Goal: Information Seeking & Learning: Find specific page/section

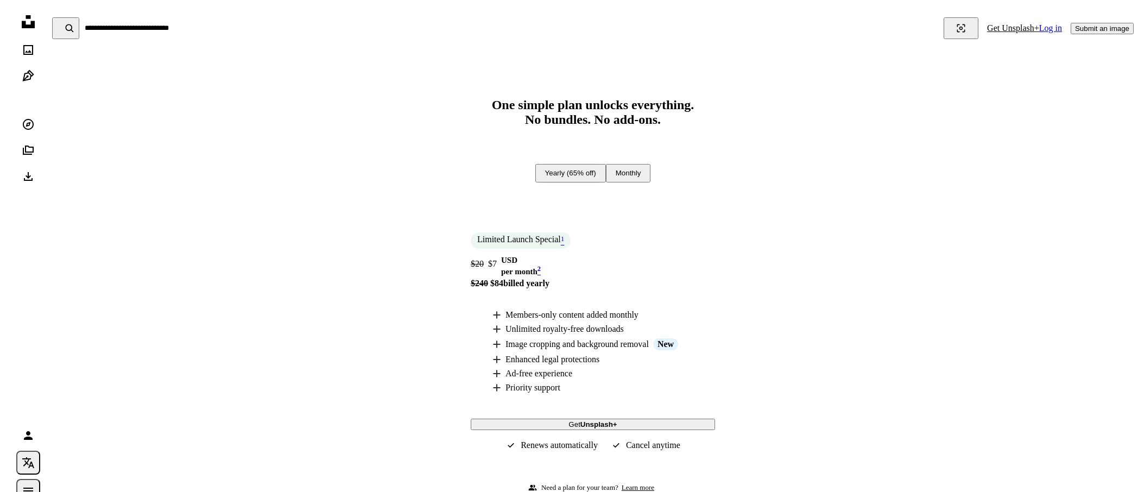
click at [33, 20] on icon "Unsplash logo Unsplash Home" at bounding box center [28, 22] width 22 height 22
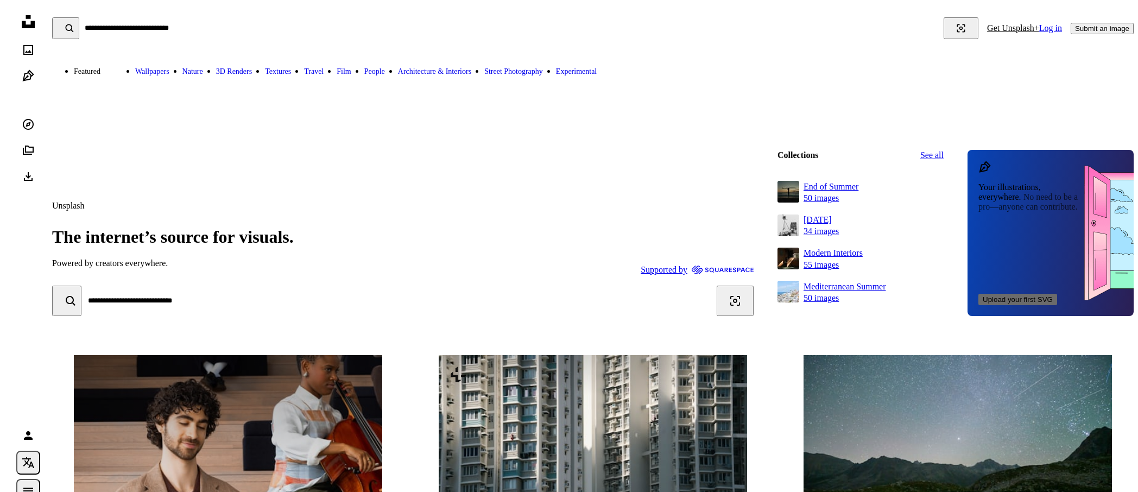
click at [130, 30] on input "Find visuals sitewide" at bounding box center [511, 28] width 864 height 22
type input "*"
type input "*****"
click at [52, 17] on button "A magnifying glass" at bounding box center [65, 28] width 27 height 22
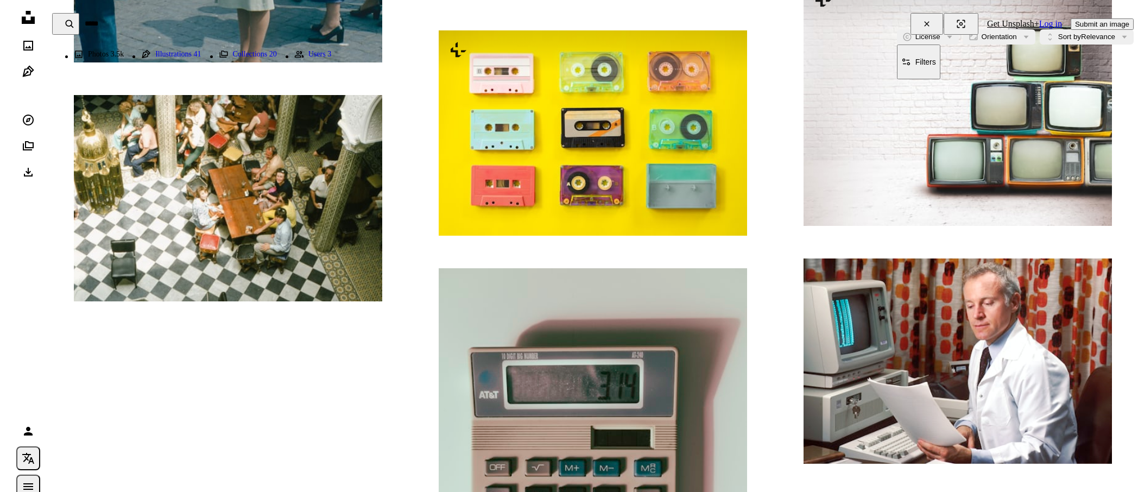
scroll to position [1753, 0]
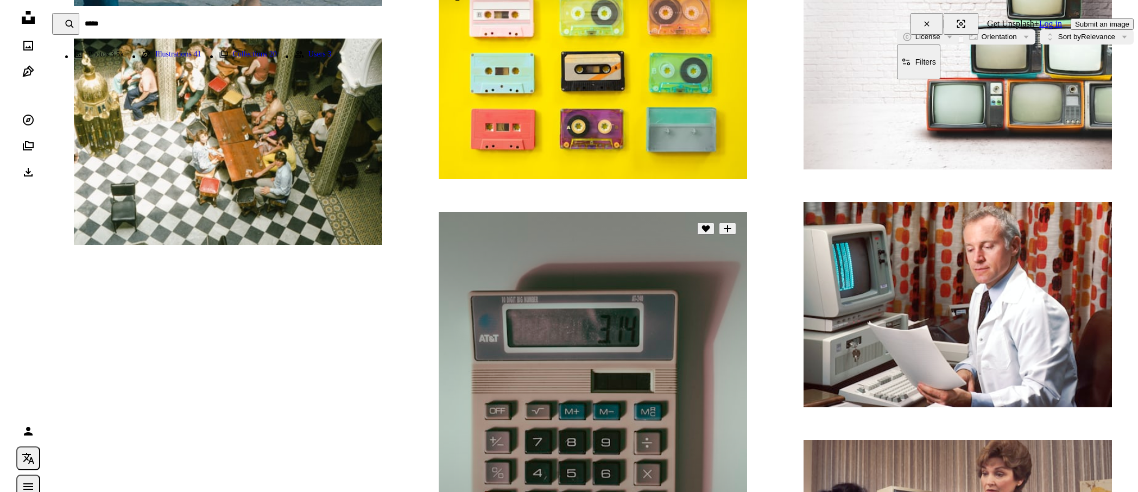
click at [591, 294] on img at bounding box center [593, 418] width 308 height 413
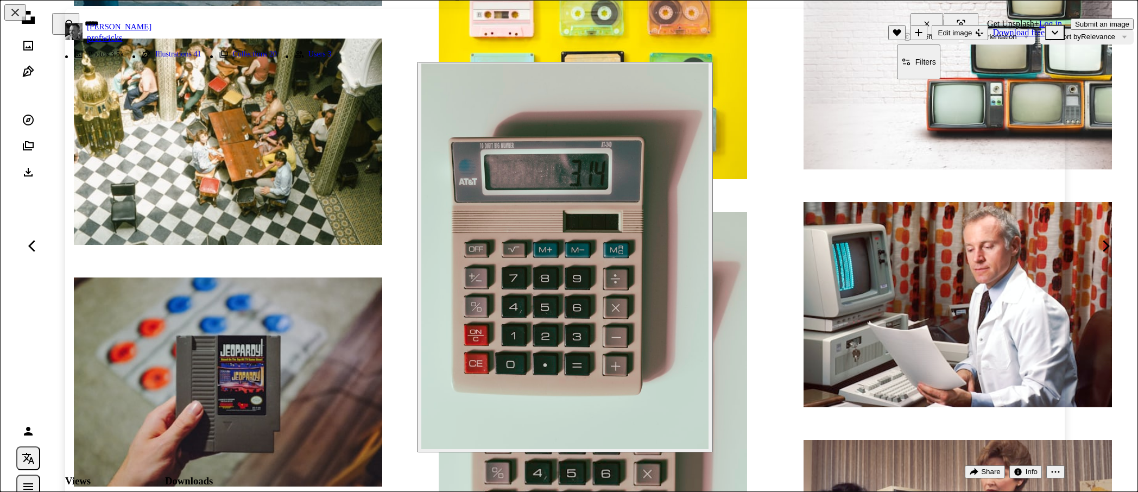
click at [143, 175] on div "Zoom in" at bounding box center [564, 256] width 999 height 401
click at [483, 325] on img "Zoom in on this image" at bounding box center [564, 256] width 287 height 385
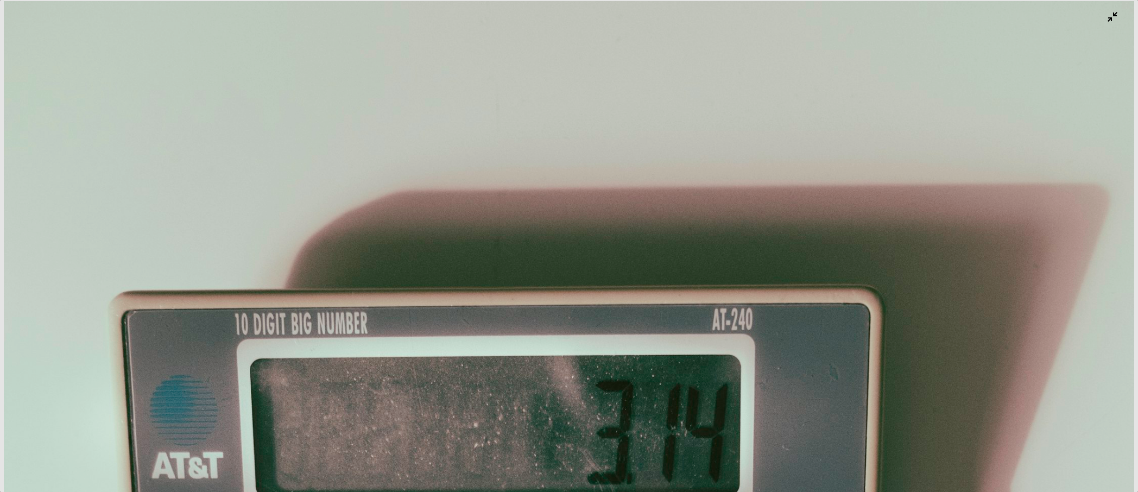
scroll to position [513, 0]
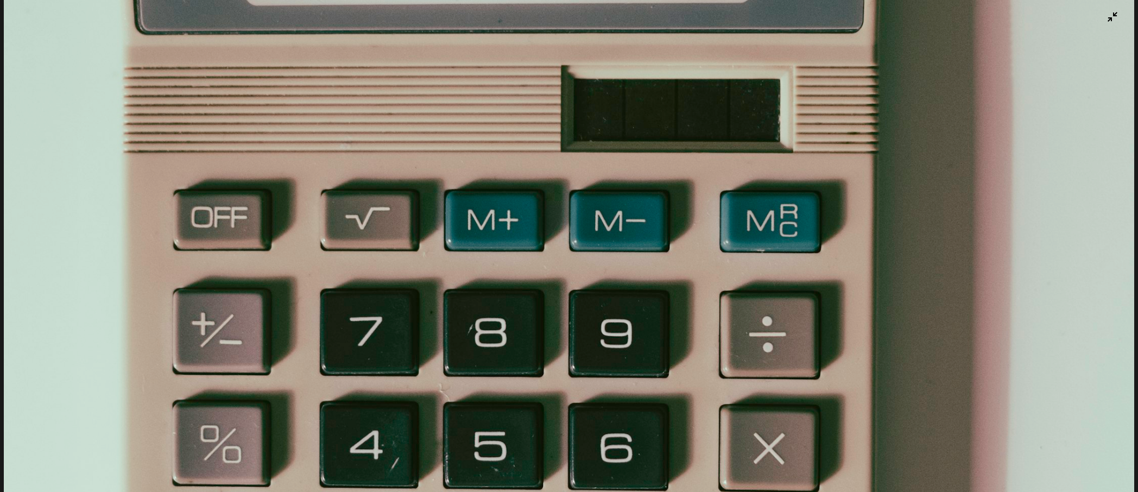
click at [560, 296] on img "Zoom out on this image" at bounding box center [569, 246] width 1130 height 1516
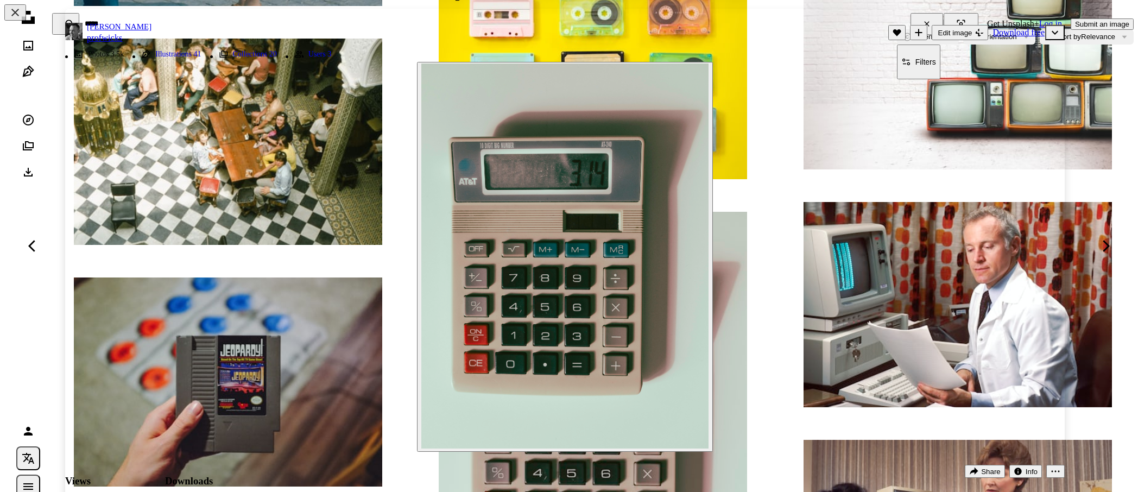
click at [732, 352] on div "Zoom in" at bounding box center [564, 256] width 999 height 401
click at [748, 353] on div "Zoom in" at bounding box center [564, 256] width 999 height 401
click at [704, 83] on img "Zoom in on this image" at bounding box center [564, 256] width 287 height 385
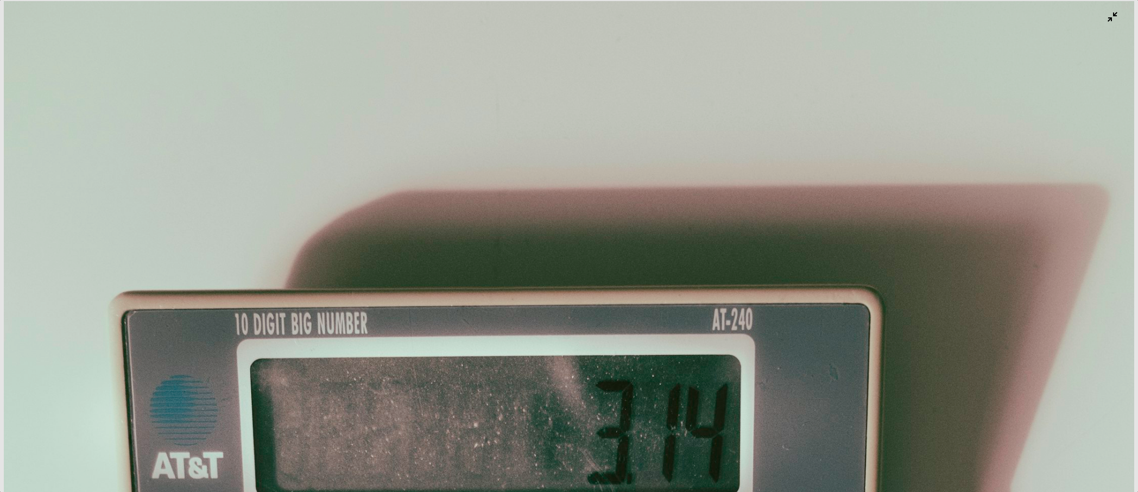
scroll to position [514, 0]
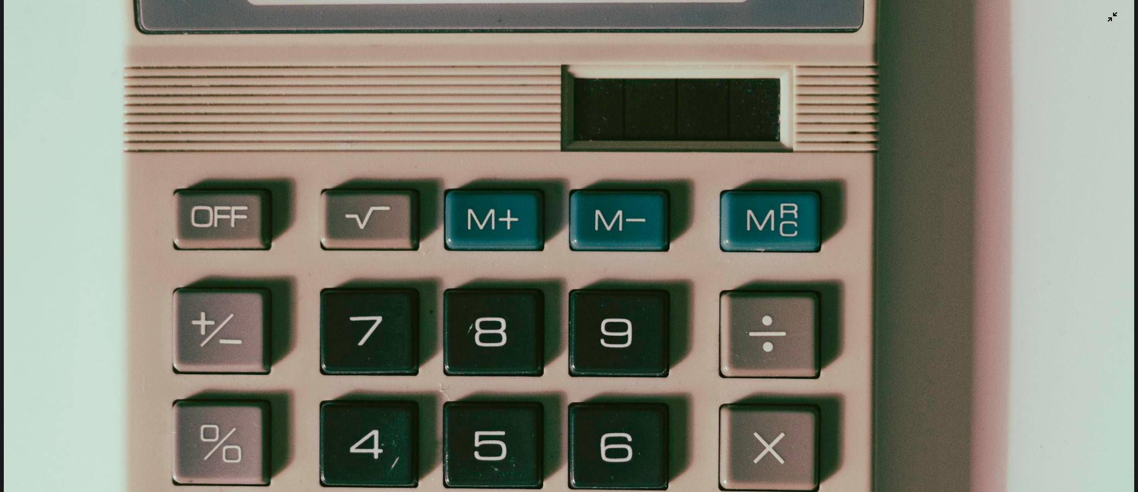
click at [699, 81] on img "Zoom out on this image" at bounding box center [569, 246] width 1130 height 1516
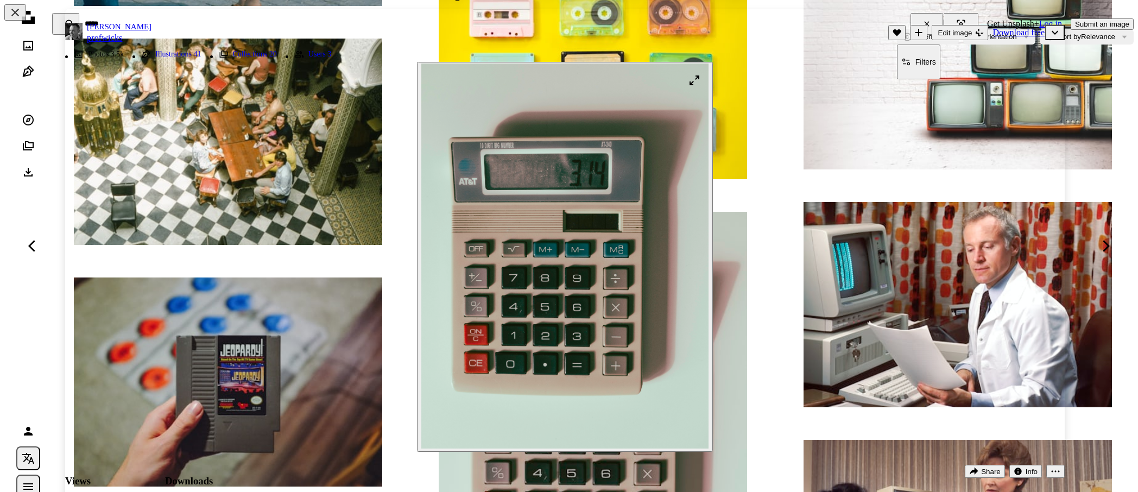
click at [701, 81] on img "Zoom in on this image" at bounding box center [564, 256] width 287 height 385
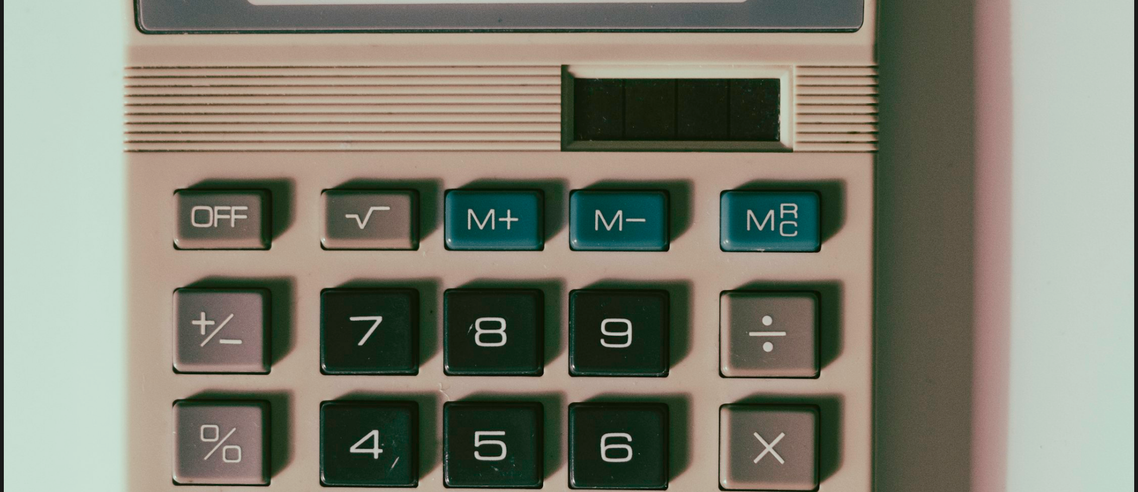
click at [856, 136] on img "Zoom out on this image" at bounding box center [569, 246] width 1130 height 1516
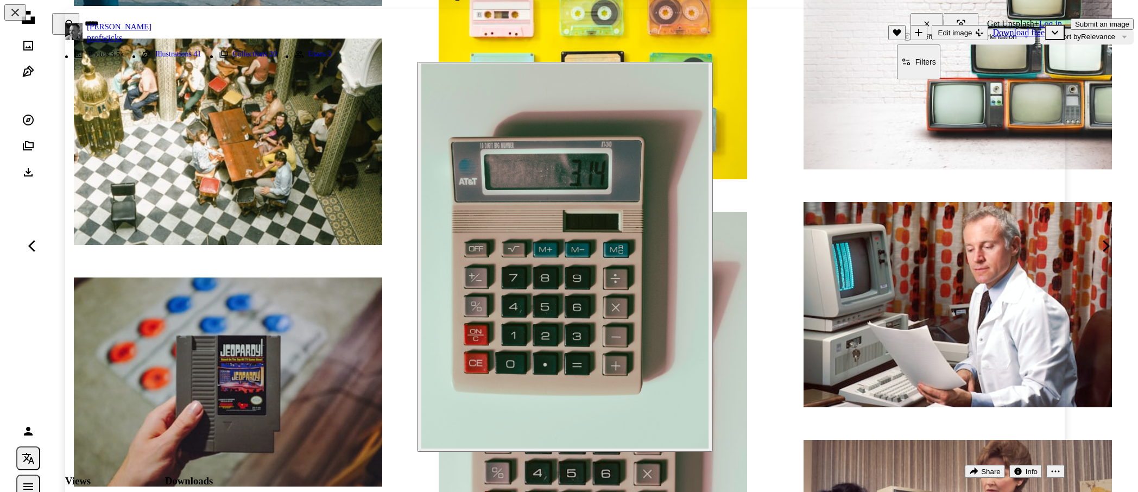
click at [783, 181] on div "Zoom in" at bounding box center [564, 256] width 999 height 401
click at [784, 181] on div "Zoom in" at bounding box center [564, 256] width 999 height 401
drag, startPoint x: 774, startPoint y: 182, endPoint x: 725, endPoint y: 188, distance: 49.2
click at [749, 185] on div "Zoom in" at bounding box center [564, 256] width 999 height 401
drag, startPoint x: 656, startPoint y: 336, endPoint x: 637, endPoint y: 333, distance: 19.1
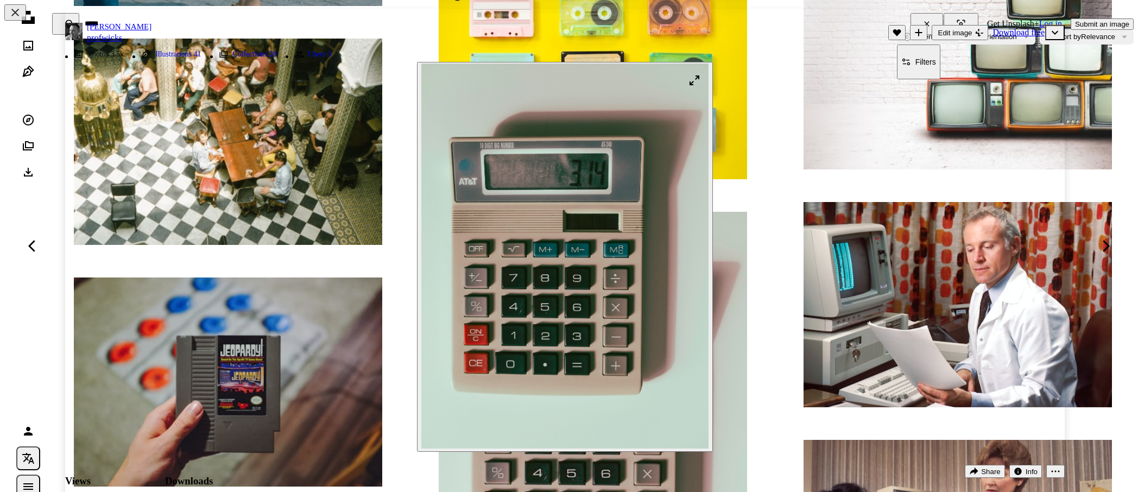
click at [637, 333] on img "Zoom in on this image" at bounding box center [564, 256] width 287 height 385
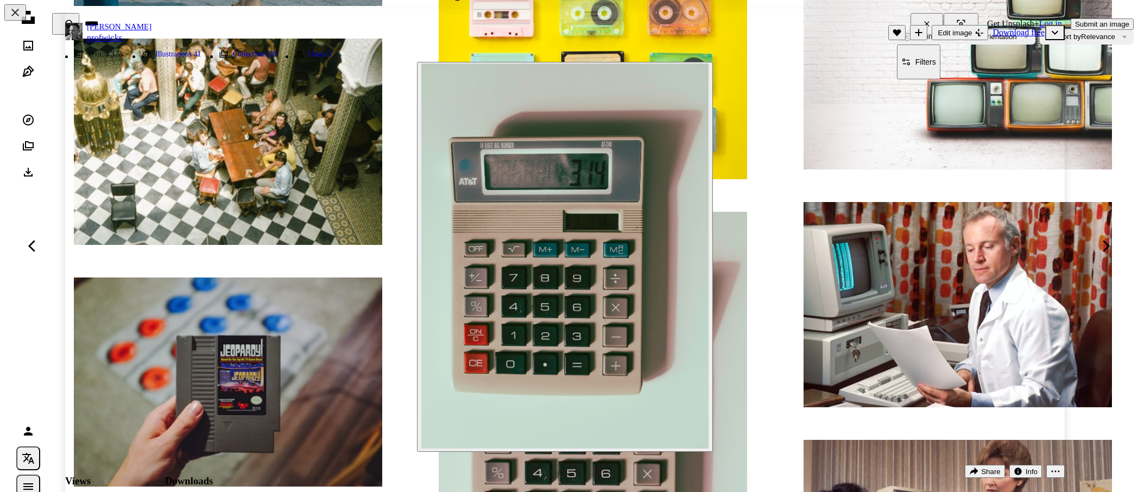
click at [187, 267] on div "Zoom in" at bounding box center [564, 256] width 999 height 401
click at [195, 283] on div "Zoom in" at bounding box center [564, 256] width 999 height 401
click at [225, 318] on div "Zoom in" at bounding box center [564, 256] width 999 height 401
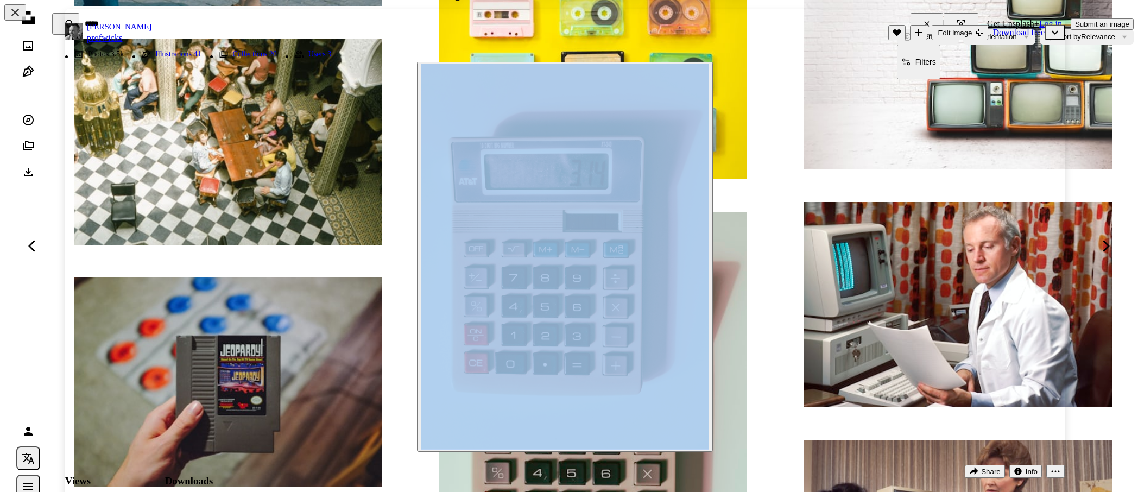
drag, startPoint x: 225, startPoint y: 317, endPoint x: 267, endPoint y: 58, distance: 262.8
click at [258, 270] on div "Zoom in" at bounding box center [564, 256] width 999 height 401
